Goal: Transaction & Acquisition: Download file/media

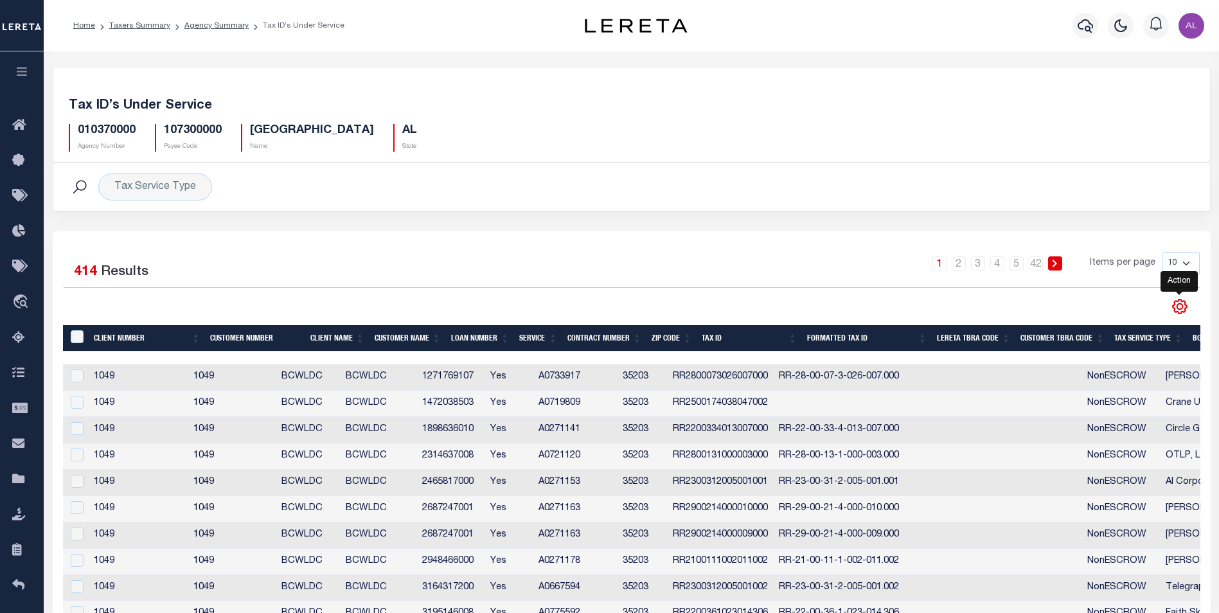
click at [1173, 305] on icon "" at bounding box center [1179, 306] width 17 height 17
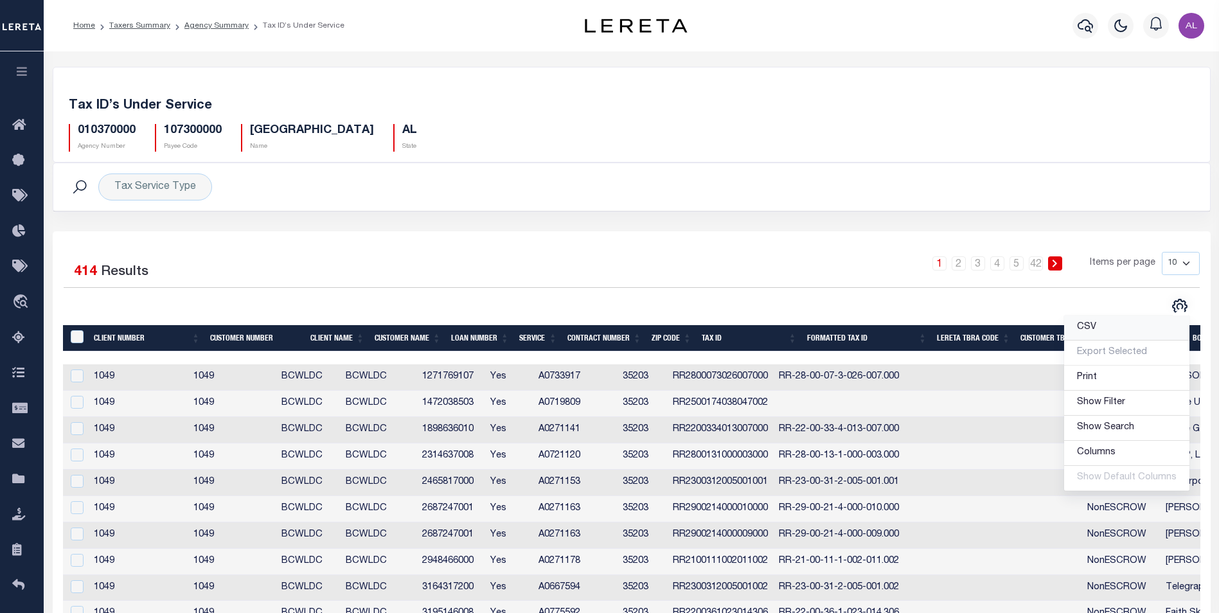
click at [1089, 330] on span "CSV" at bounding box center [1086, 327] width 19 height 9
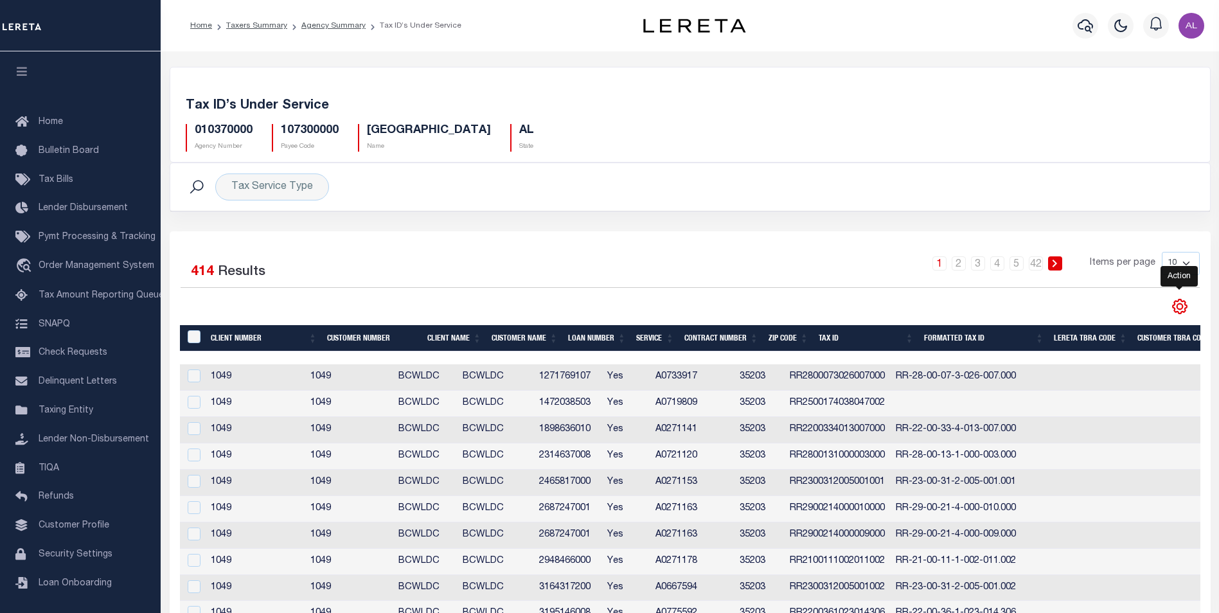
click at [1178, 310] on icon "" at bounding box center [1180, 307] width 6 height 6
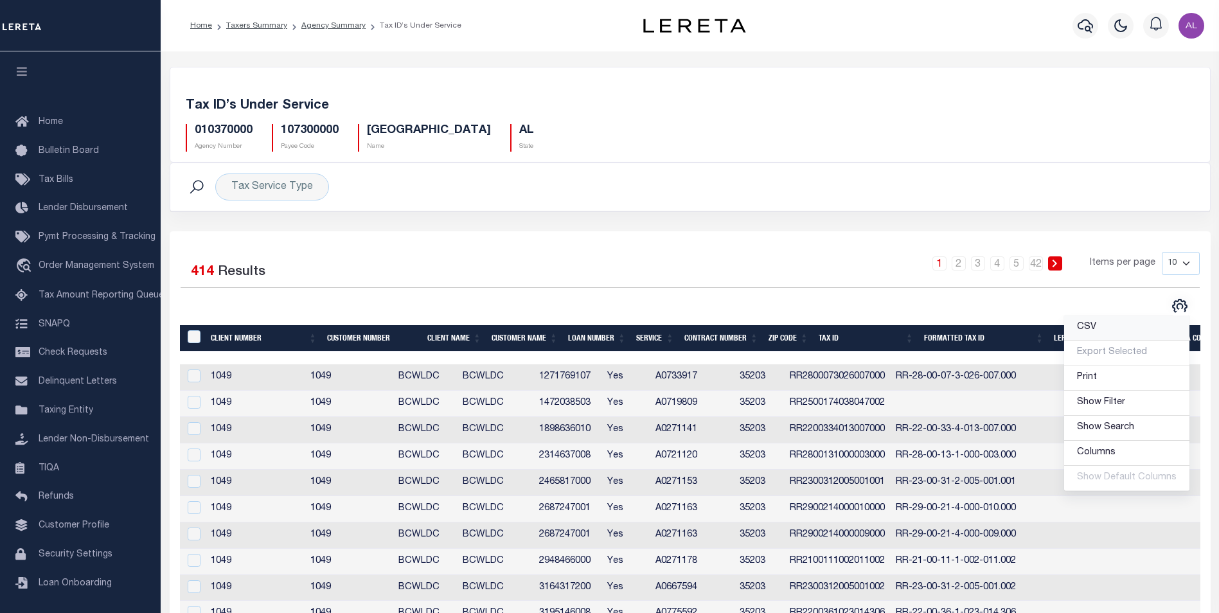
click at [1103, 332] on link "CSV" at bounding box center [1126, 328] width 125 height 25
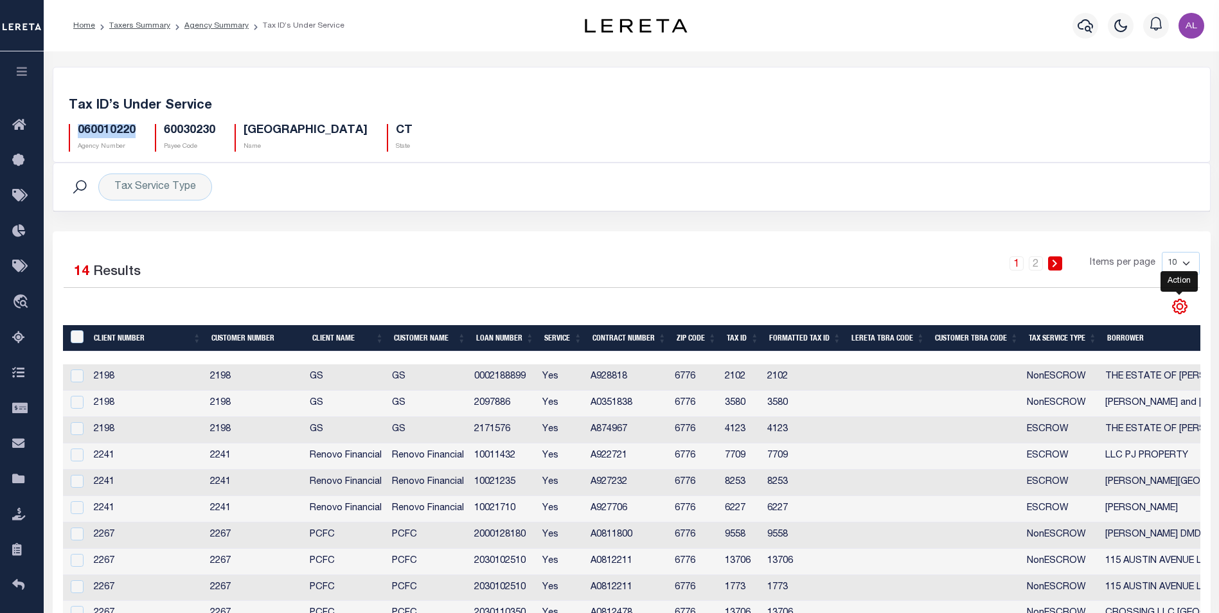
click at [1179, 313] on icon "" at bounding box center [1180, 307] width 14 height 14
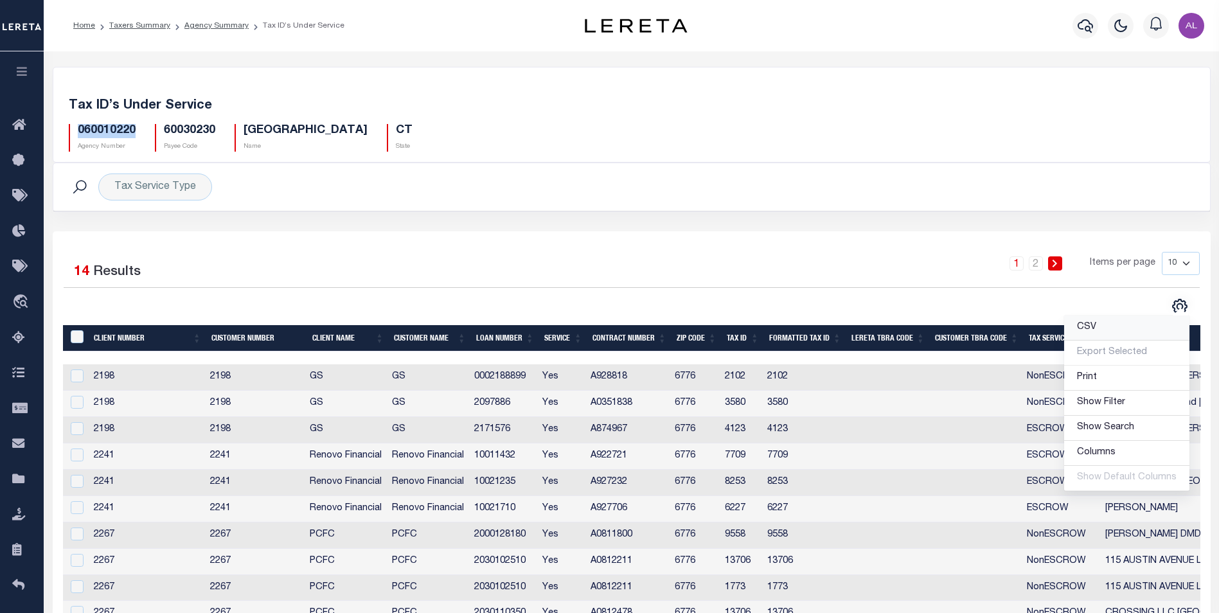
click at [1096, 332] on span "CSV" at bounding box center [1086, 327] width 19 height 9
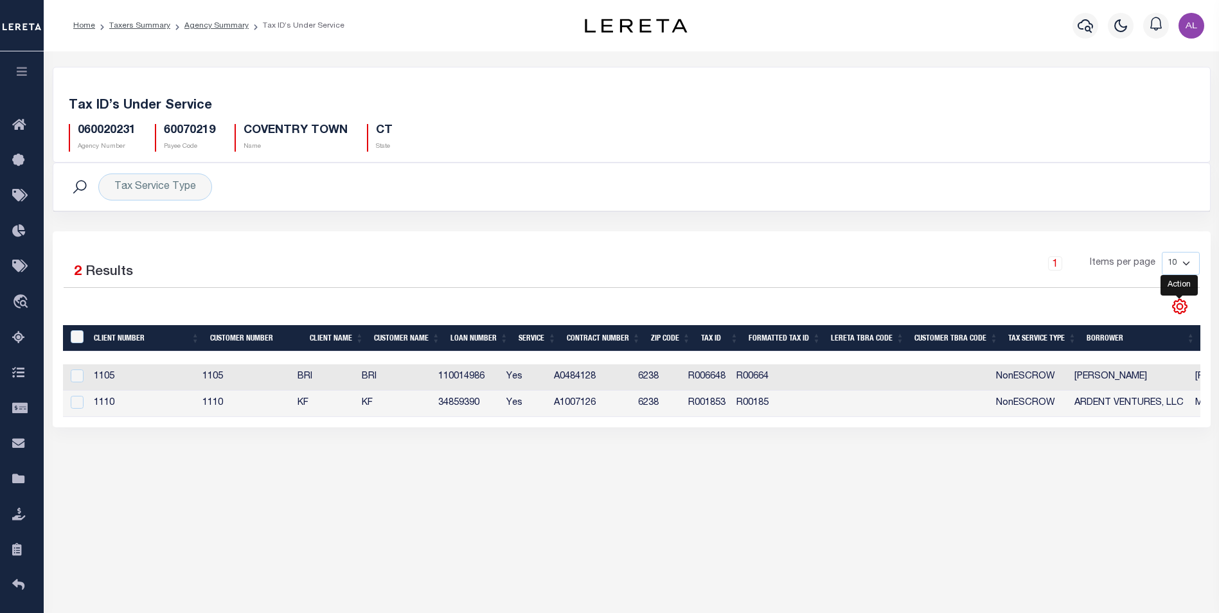
click at [1175, 299] on icon "" at bounding box center [1179, 306] width 17 height 17
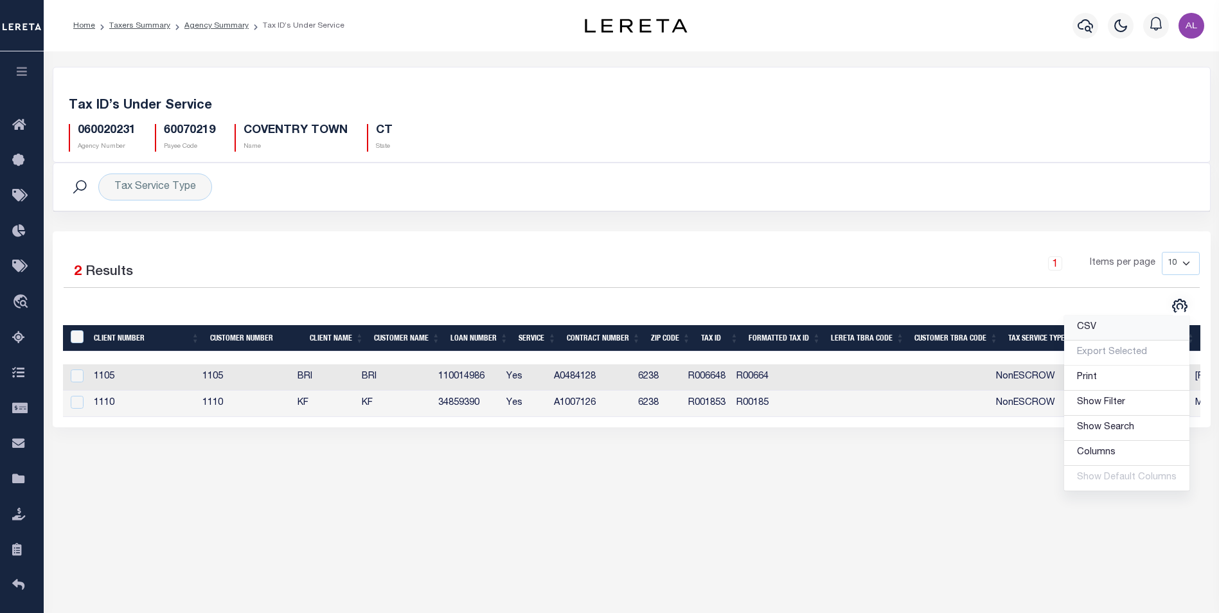
click at [1103, 327] on link "CSV" at bounding box center [1126, 328] width 125 height 25
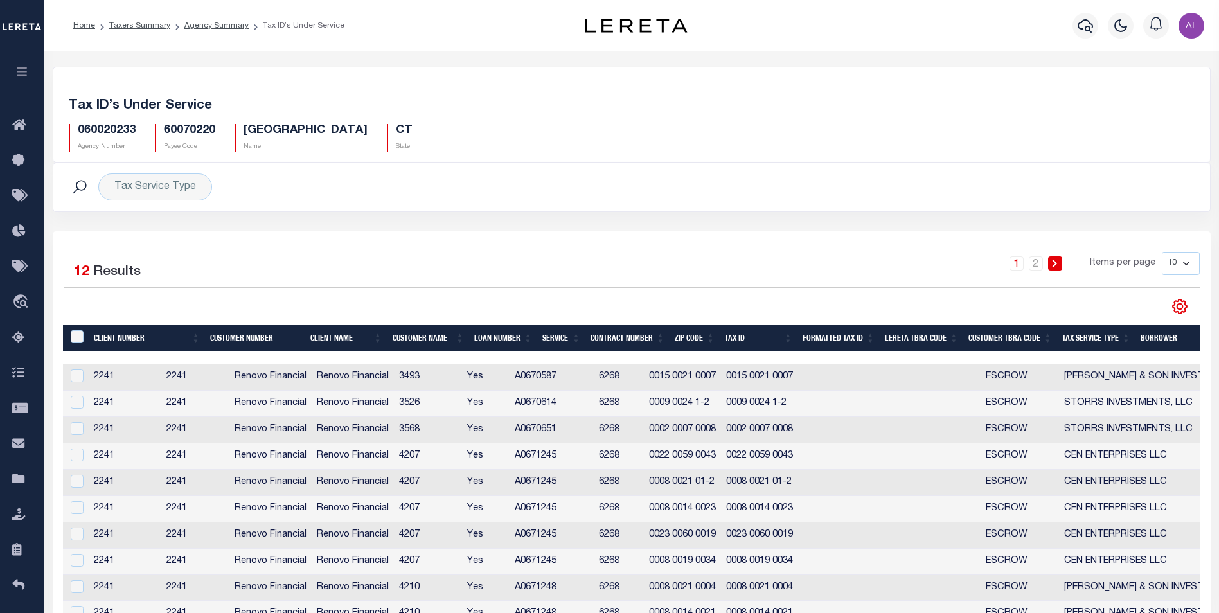
click at [1180, 308] on icon "" at bounding box center [1179, 306] width 17 height 17
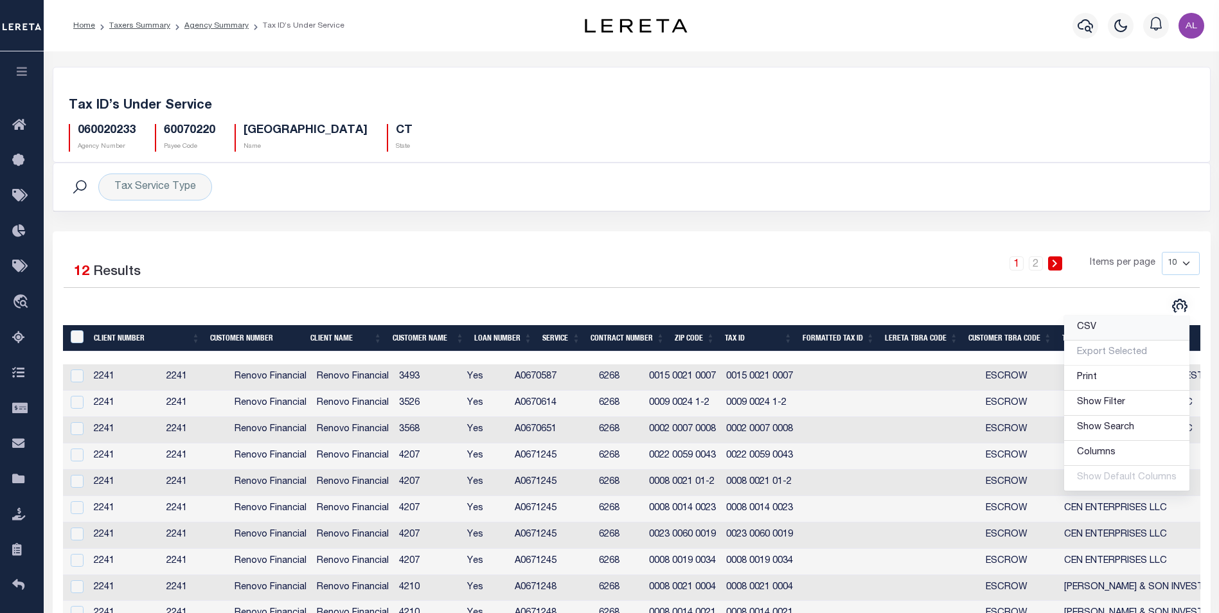
click at [1110, 330] on link "CSV" at bounding box center [1126, 328] width 125 height 25
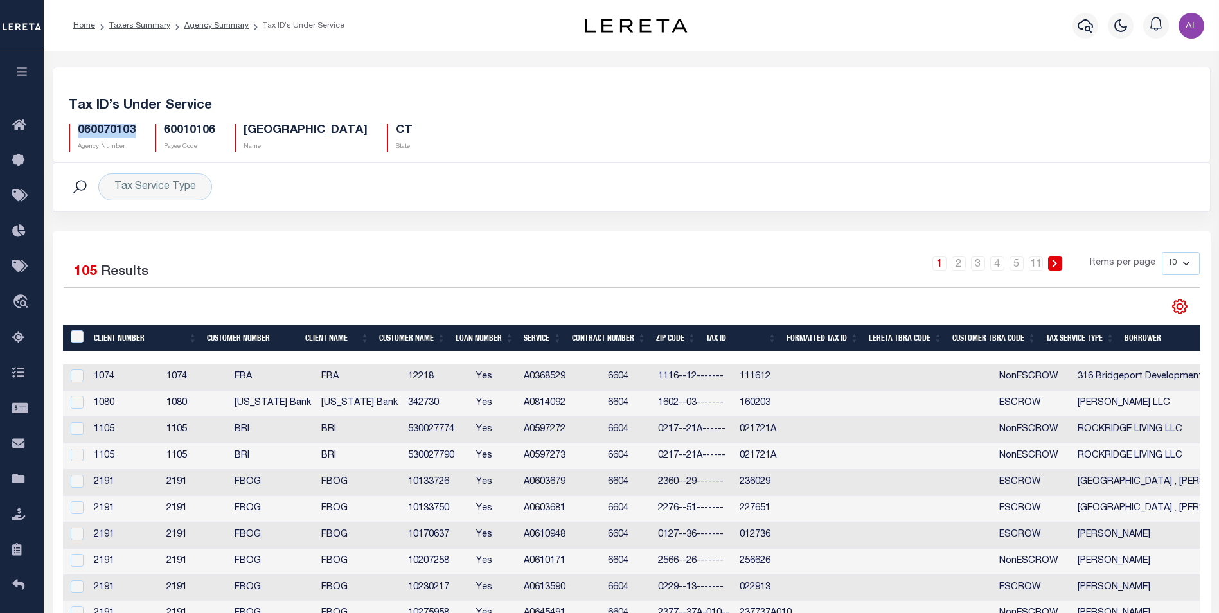
click at [1183, 310] on icon "" at bounding box center [1179, 306] width 17 height 17
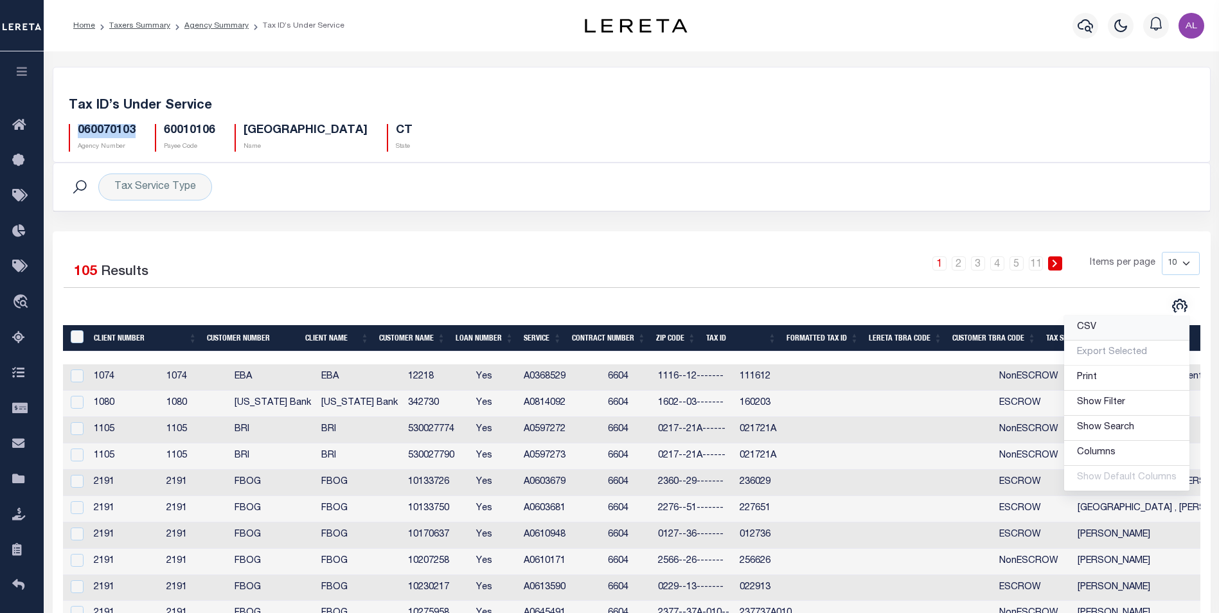
click at [1096, 324] on span "CSV" at bounding box center [1086, 327] width 19 height 9
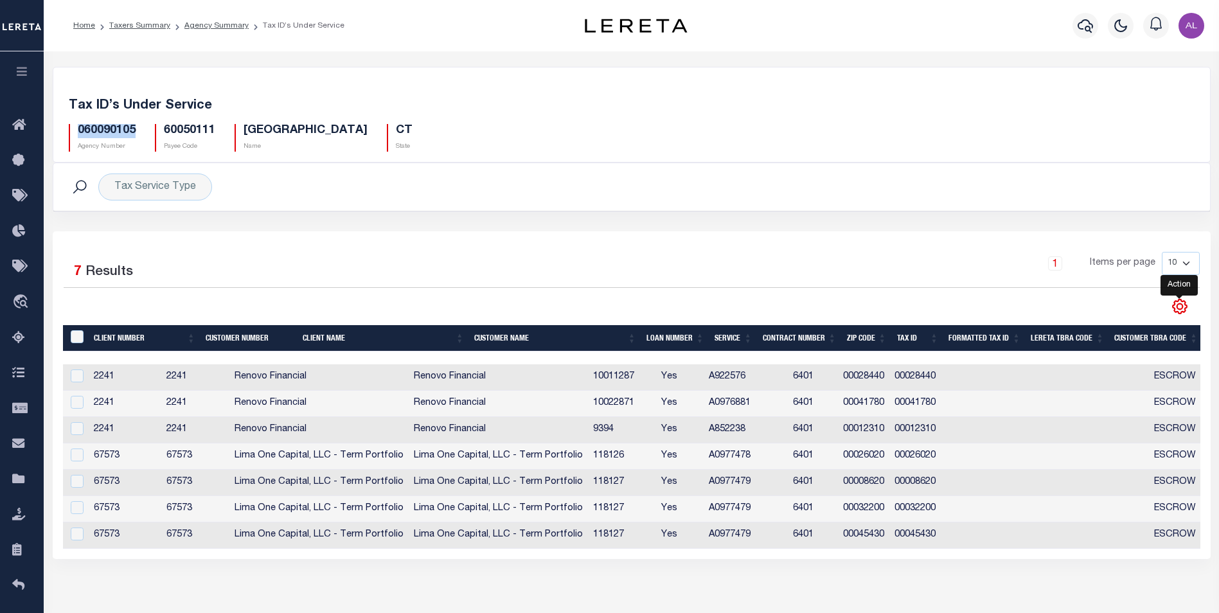
click at [1180, 304] on icon "" at bounding box center [1179, 306] width 17 height 17
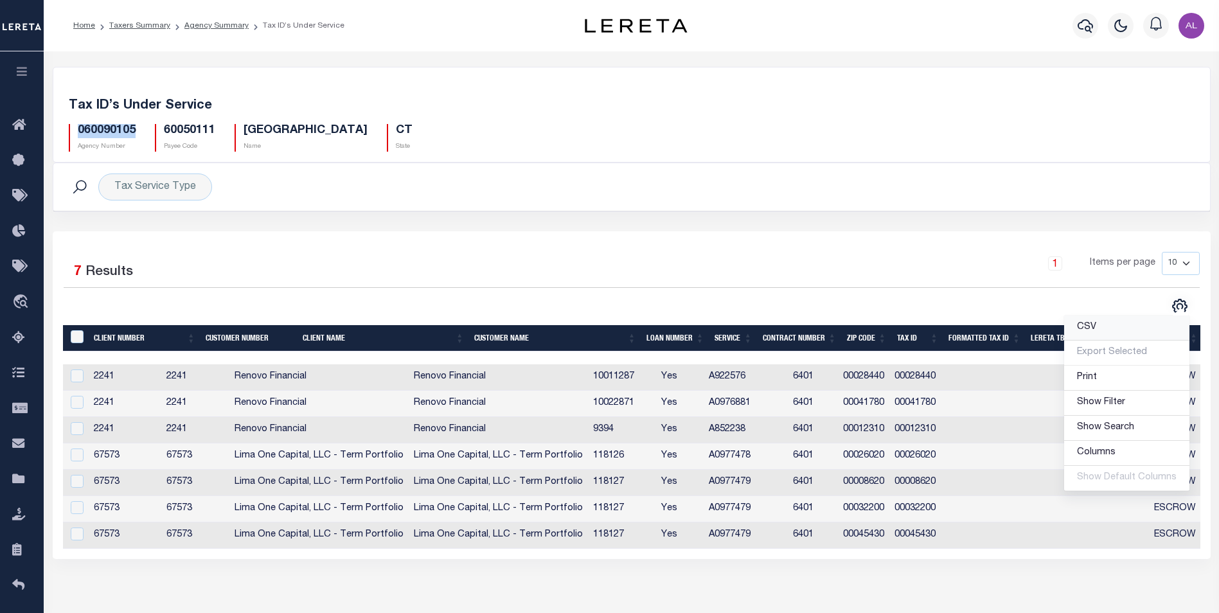
click at [1105, 325] on link "CSV" at bounding box center [1126, 328] width 125 height 25
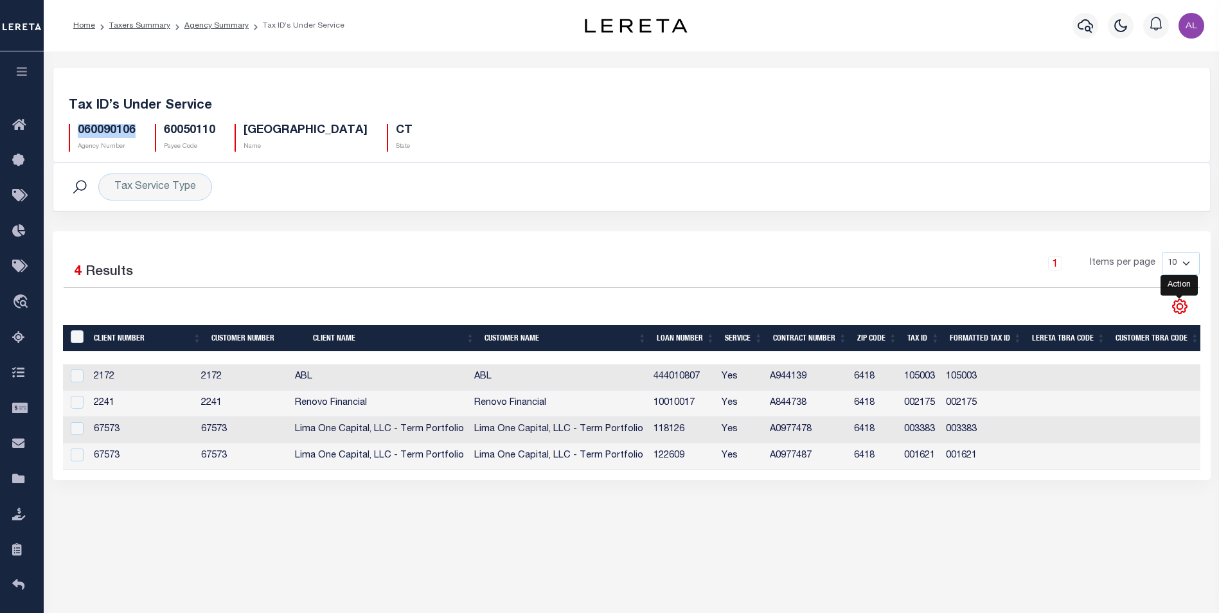
click at [1180, 306] on icon "" at bounding box center [1179, 306] width 17 height 17
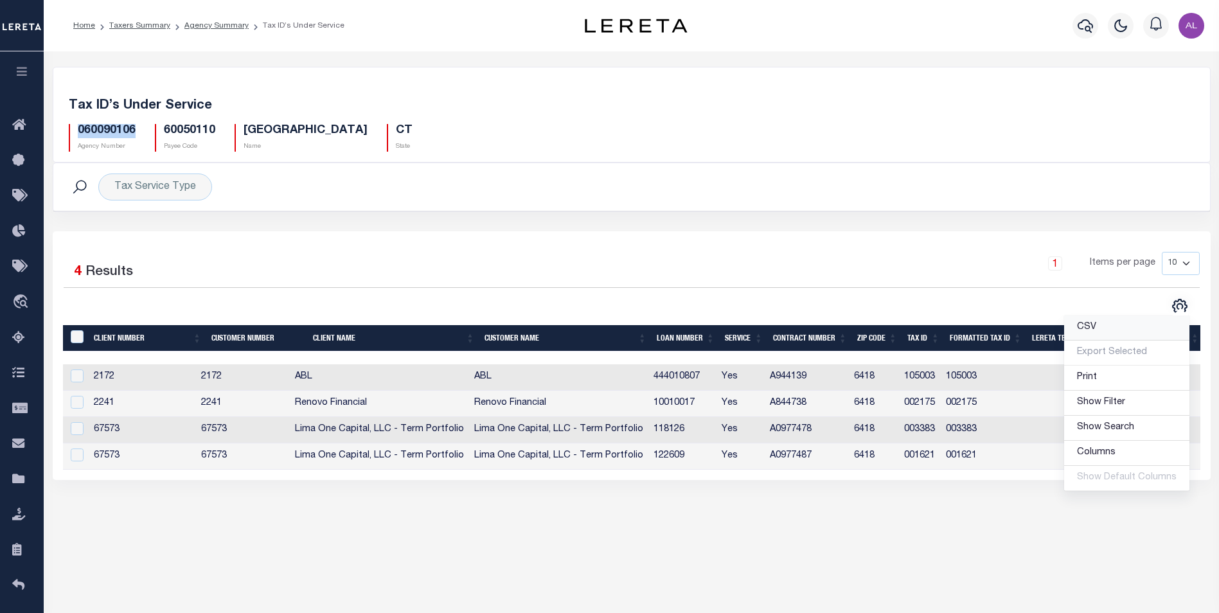
click at [1087, 332] on span "CSV" at bounding box center [1086, 327] width 19 height 9
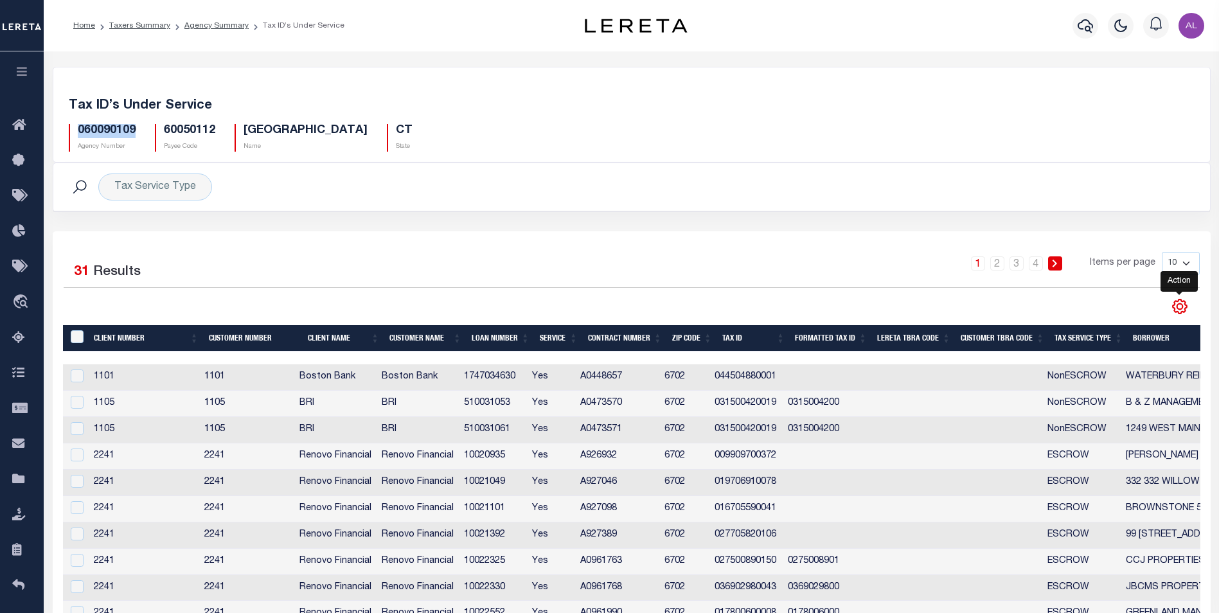
click at [1180, 313] on icon "" at bounding box center [1180, 307] width 14 height 14
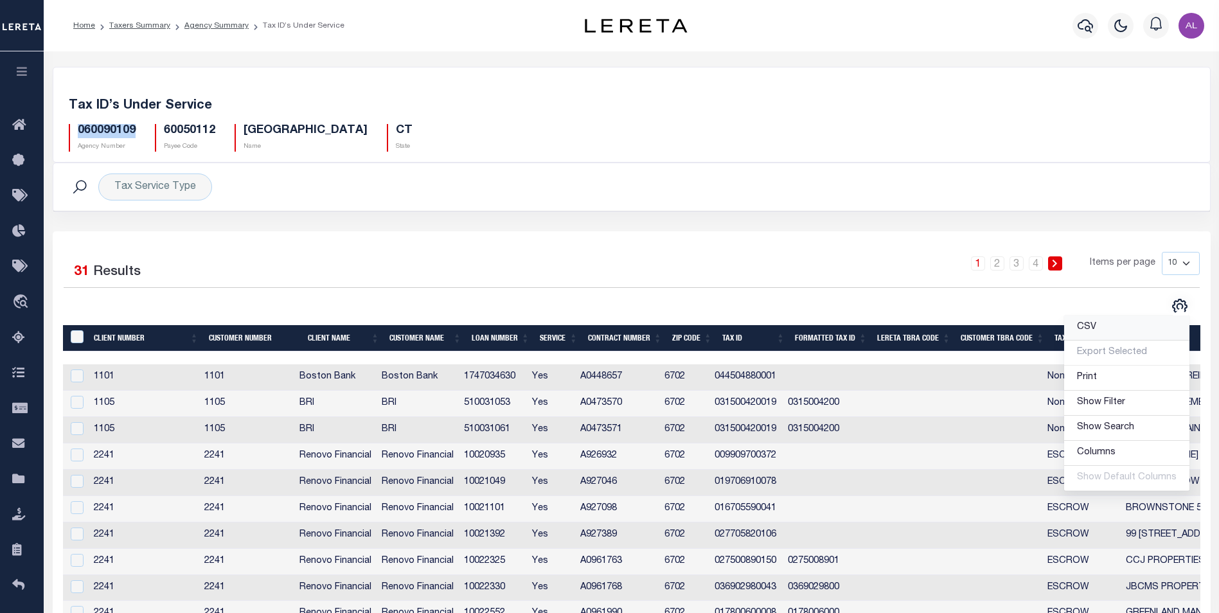
click at [1078, 326] on link "CSV" at bounding box center [1126, 328] width 125 height 25
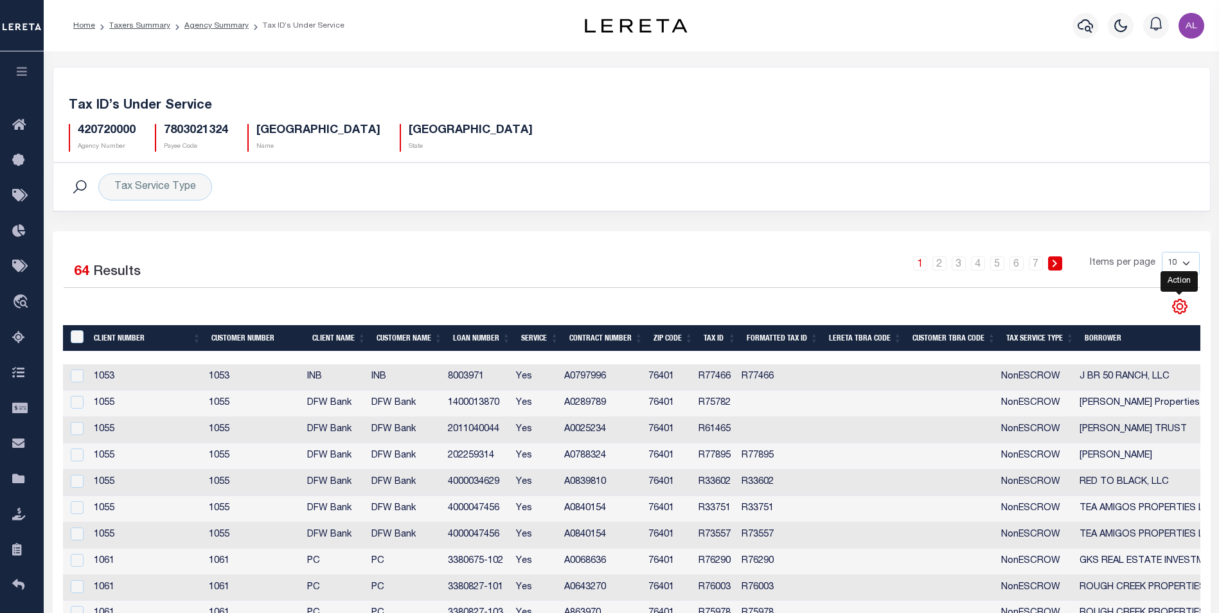
click at [1175, 303] on icon "" at bounding box center [1180, 307] width 14 height 14
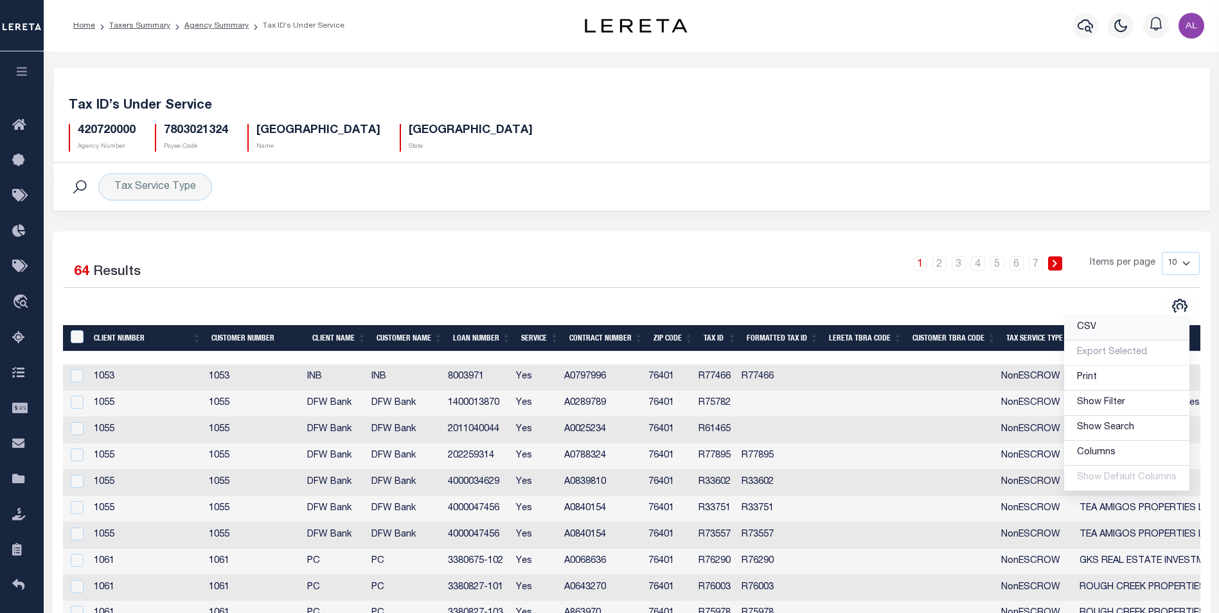
click at [1089, 319] on link "CSV" at bounding box center [1126, 328] width 125 height 25
